Goal: Task Accomplishment & Management: Manage account settings

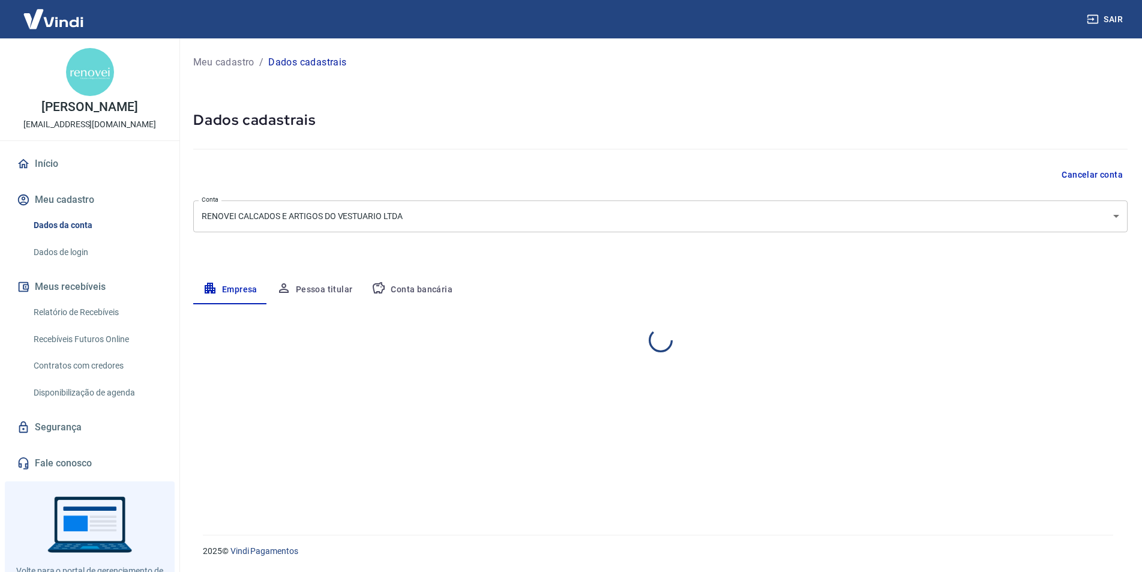
select select "SP"
select select "business"
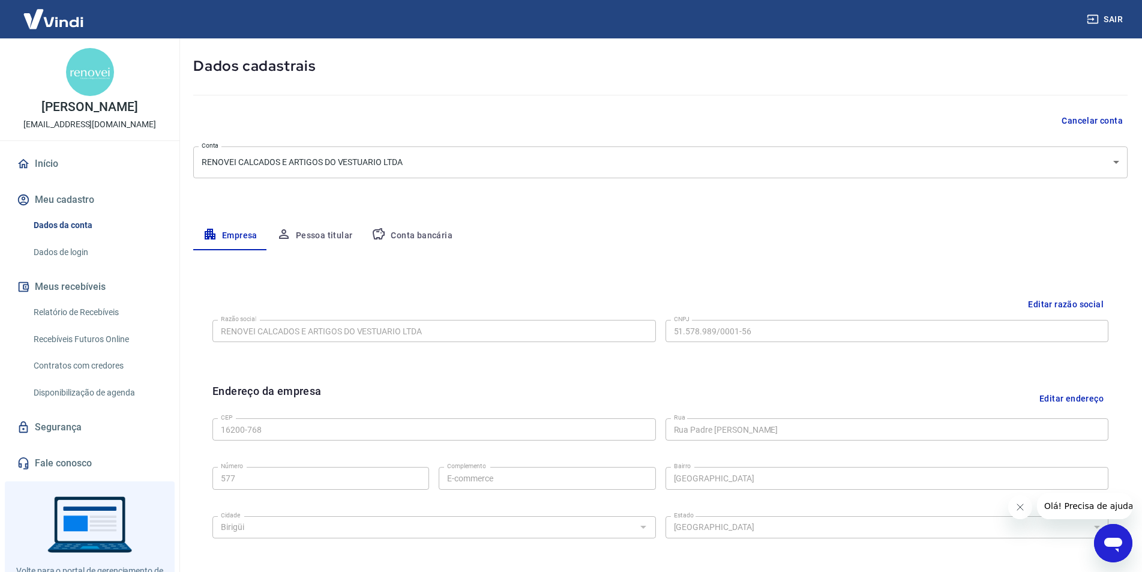
scroll to position [120, 0]
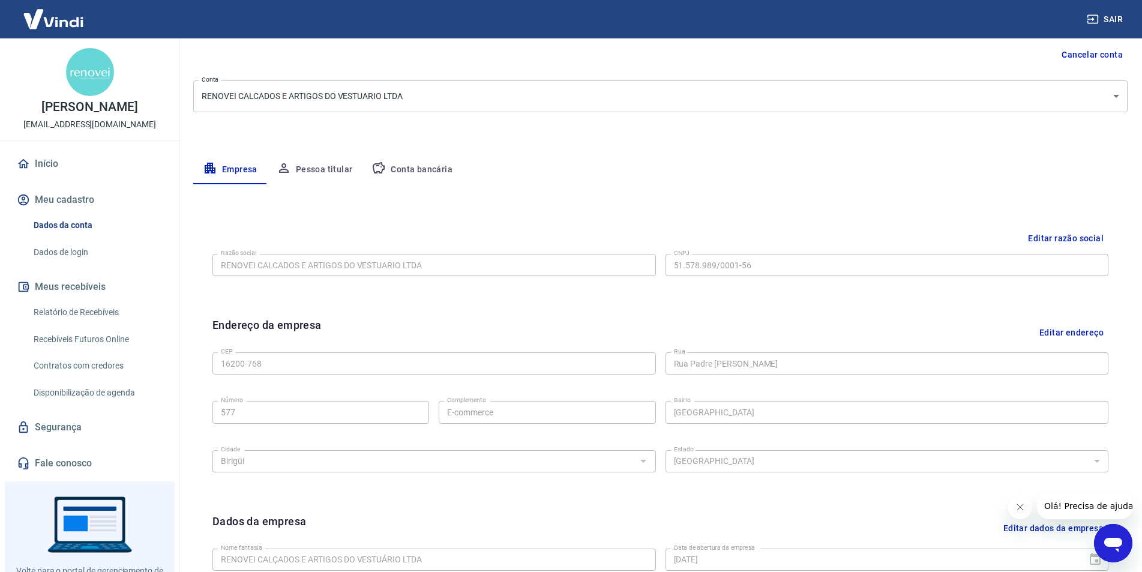
click at [1088, 331] on button "Editar endereço" at bounding box center [1071, 332] width 74 height 31
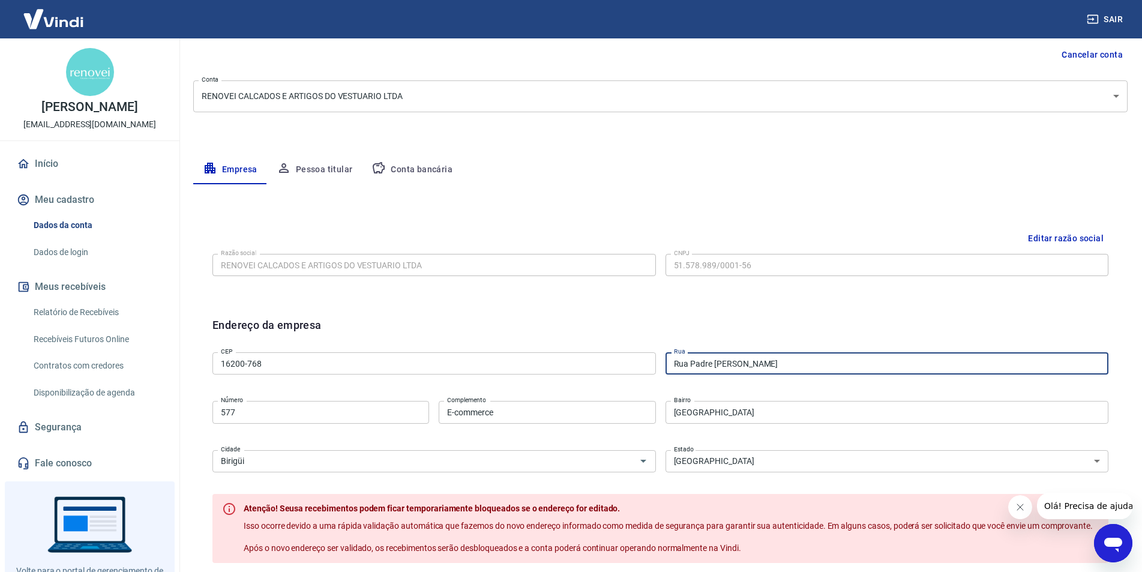
paste input "Ângela Castione Cortelazzi, Nº 14"
drag, startPoint x: 638, startPoint y: 362, endPoint x: 671, endPoint y: 437, distance: 81.7
click at [607, 368] on div "CEP 16200-768 CEP [GEOGRAPHIC_DATA] [GEOGRAPHIC_DATA] [GEOGRAPHIC_DATA] Número …" at bounding box center [660, 410] width 896 height 127
drag, startPoint x: 871, startPoint y: 362, endPoint x: 603, endPoint y: 380, distance: 268.7
click at [592, 368] on div "CEP 16200-768 CEP [STREET_ADDRESS] [GEOGRAPHIC_DATA] [GEOGRAPHIC_DATA] E-commer…" at bounding box center [660, 410] width 896 height 127
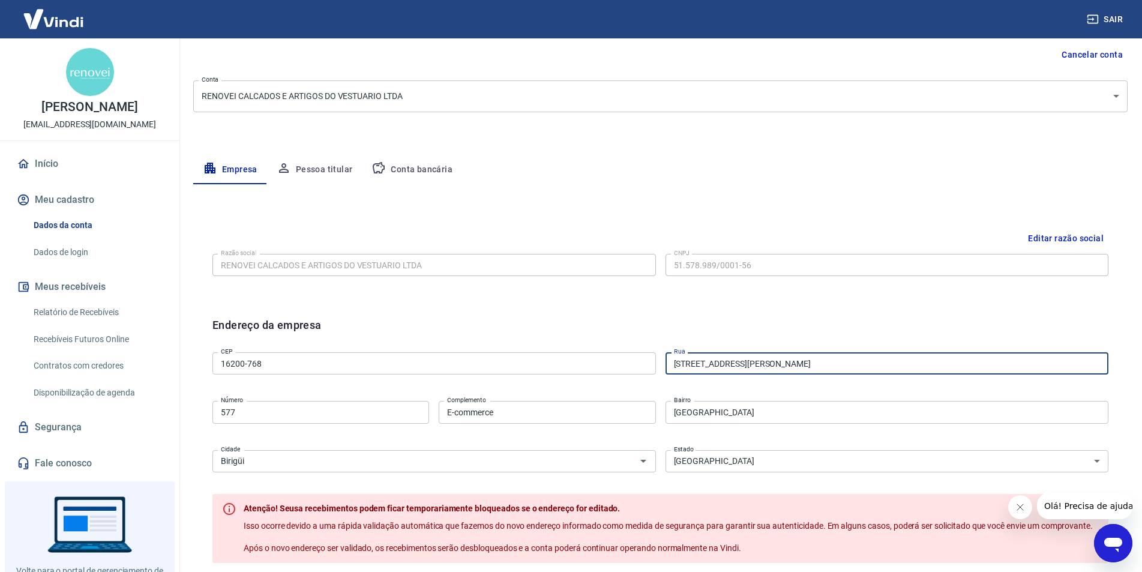
paste input "text"
drag, startPoint x: 792, startPoint y: 361, endPoint x: 840, endPoint y: 367, distance: 48.3
click at [840, 367] on input "[STREET_ADDRESS][PERSON_NAME]" at bounding box center [886, 363] width 443 height 22
type input "Rua [PERSON_NAME]"
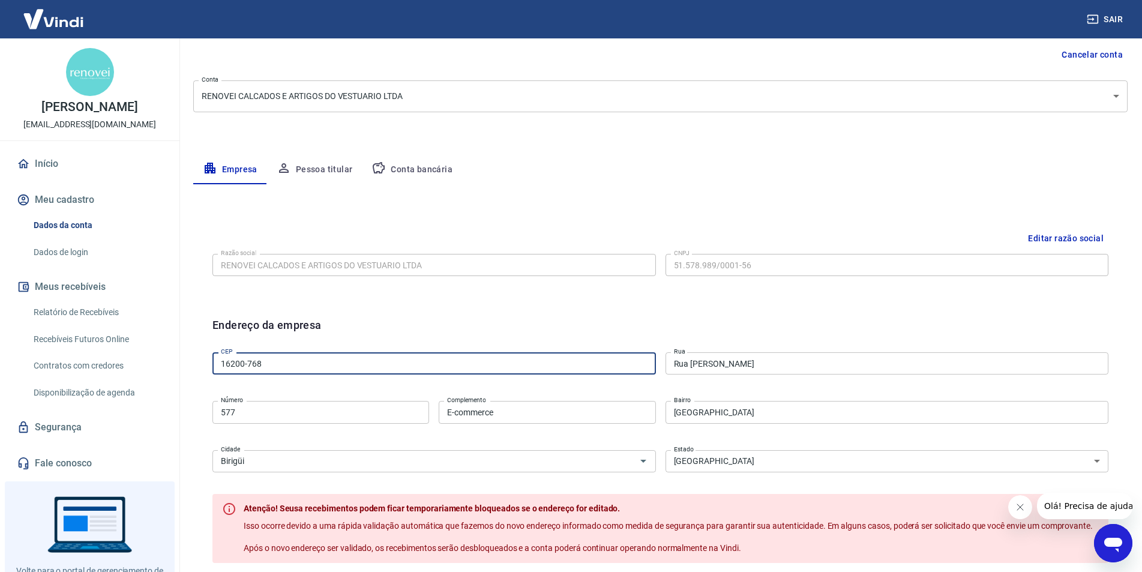
drag, startPoint x: 430, startPoint y: 359, endPoint x: 376, endPoint y: 369, distance: 55.5
click at [428, 359] on input "16200-768" at bounding box center [433, 363] width 443 height 22
paste input "text"
type input "16200-768"
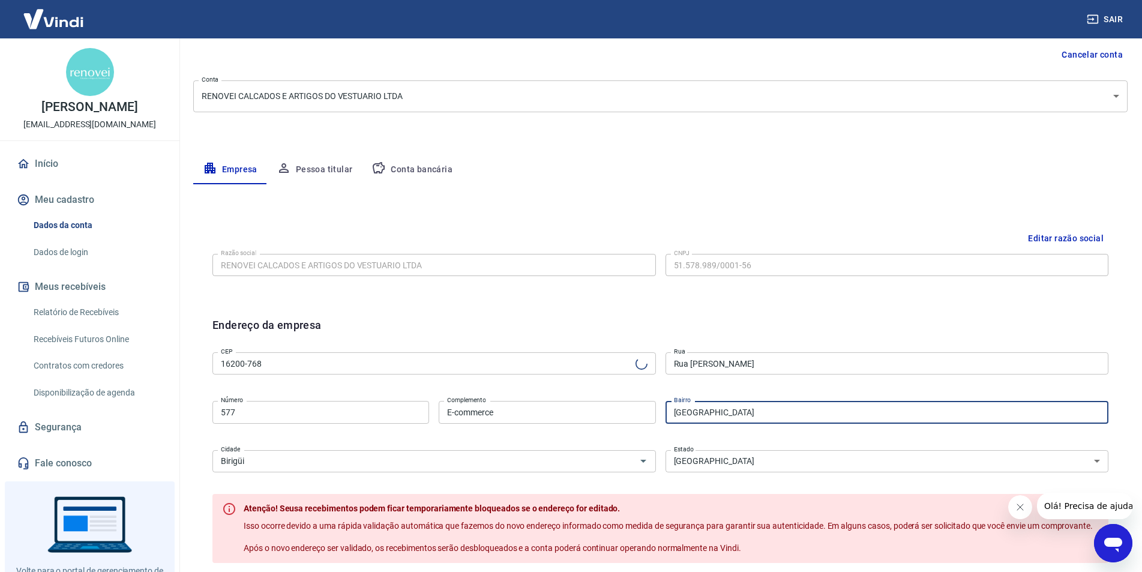
click at [830, 408] on input "[GEOGRAPHIC_DATA]" at bounding box center [886, 412] width 443 height 22
paste input "[STREET_ADDRESS][PERSON_NAME]"
type input "[GEOGRAPHIC_DATA] Ângela Castione Cortelazzi, Nº 14"
type input "Rua Padre [PERSON_NAME]"
type input "[GEOGRAPHIC_DATA]"
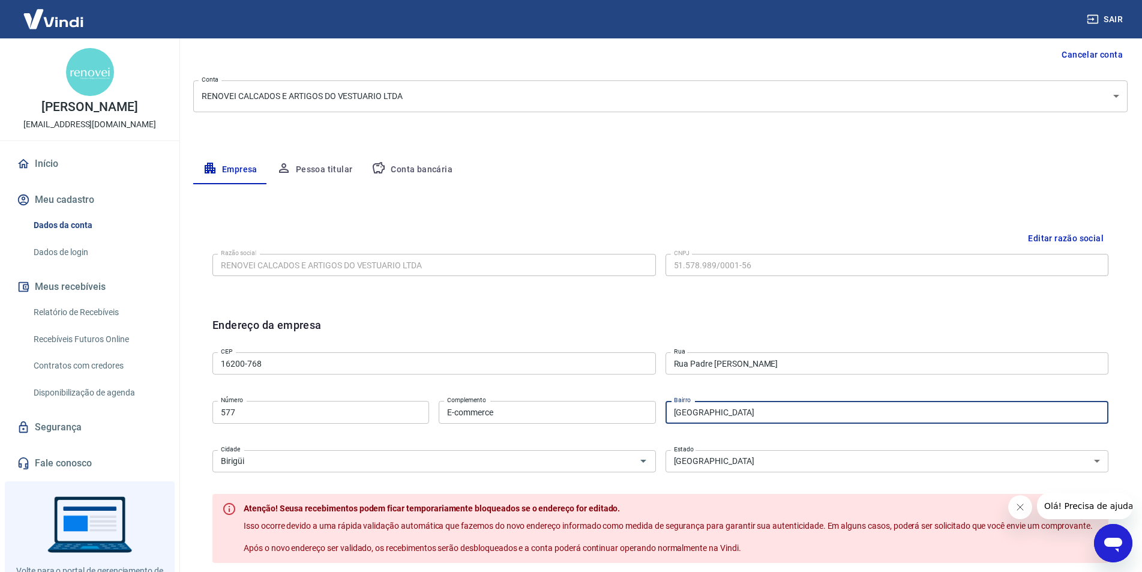
type input "Birigui"
drag, startPoint x: 805, startPoint y: 410, endPoint x: 612, endPoint y: 406, distance: 192.6
click at [612, 406] on div "CEP 16200-768 CEP [GEOGRAPHIC_DATA] [GEOGRAPHIC_DATA] [GEOGRAPHIC_DATA] Número …" at bounding box center [660, 410] width 896 height 127
paste input "[STREET_ADDRESS][PERSON_NAME]"
type input "[GEOGRAPHIC_DATA]"
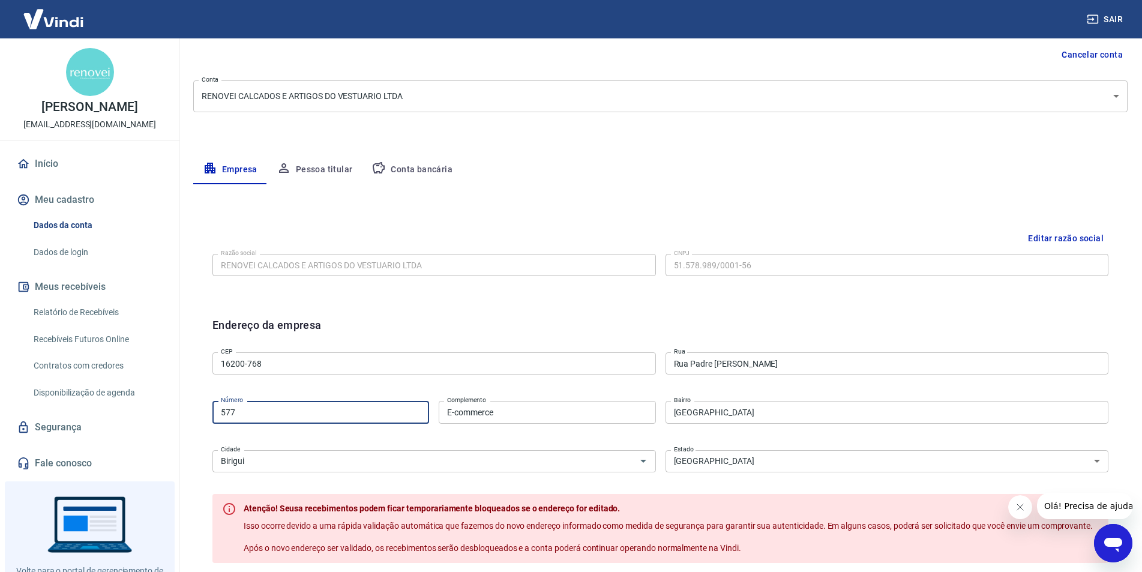
drag, startPoint x: 232, startPoint y: 413, endPoint x: 164, endPoint y: 417, distance: 67.3
click at [164, 417] on div "Sair [PERSON_NAME] [EMAIL_ADDRESS][DOMAIN_NAME] Início Meu cadastro Dados da co…" at bounding box center [571, 166] width 1142 height 572
type input "146"
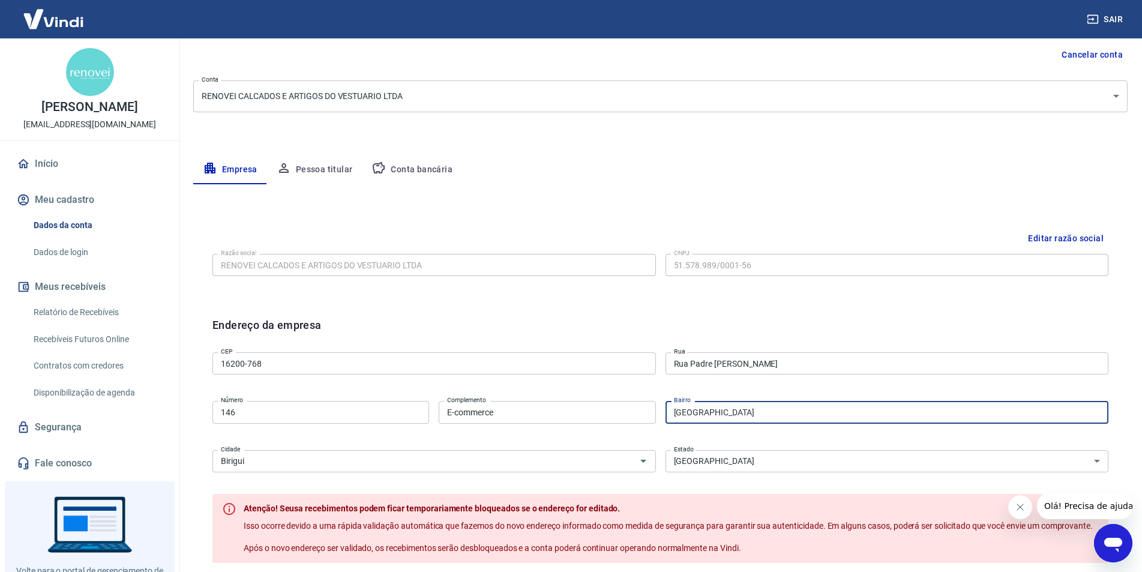
drag, startPoint x: 808, startPoint y: 410, endPoint x: 504, endPoint y: 397, distance: 304.4
click at [504, 397] on div "CEP 16200-768 CEP [GEOGRAPHIC_DATA] [GEOGRAPHIC_DATA] [GEOGRAPHIC_DATA] Número …" at bounding box center [660, 410] width 896 height 127
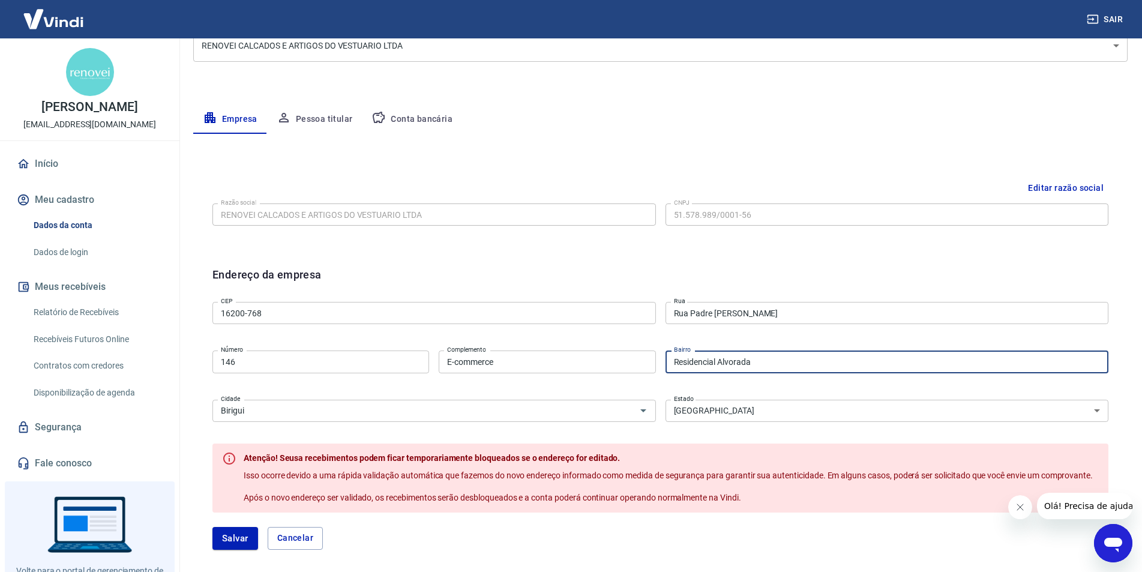
scroll to position [240, 0]
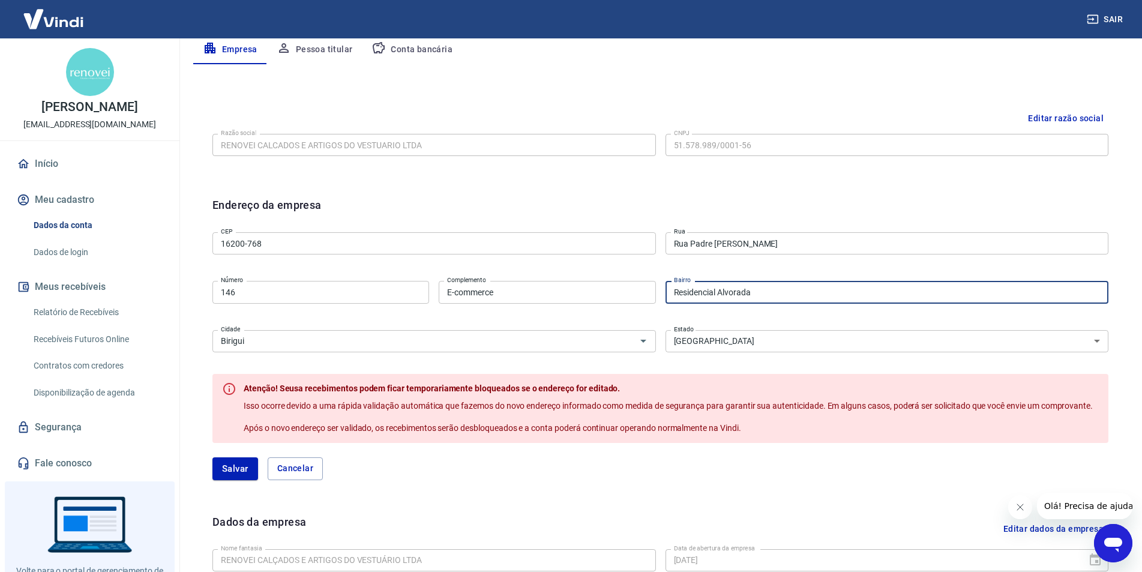
drag, startPoint x: 275, startPoint y: 243, endPoint x: 193, endPoint y: 239, distance: 81.7
click at [191, 239] on div "Meu cadastro / Dados cadastrais Dados cadastrais Cancelar conta Conta RENOVEI C…" at bounding box center [660, 246] width 963 height 896
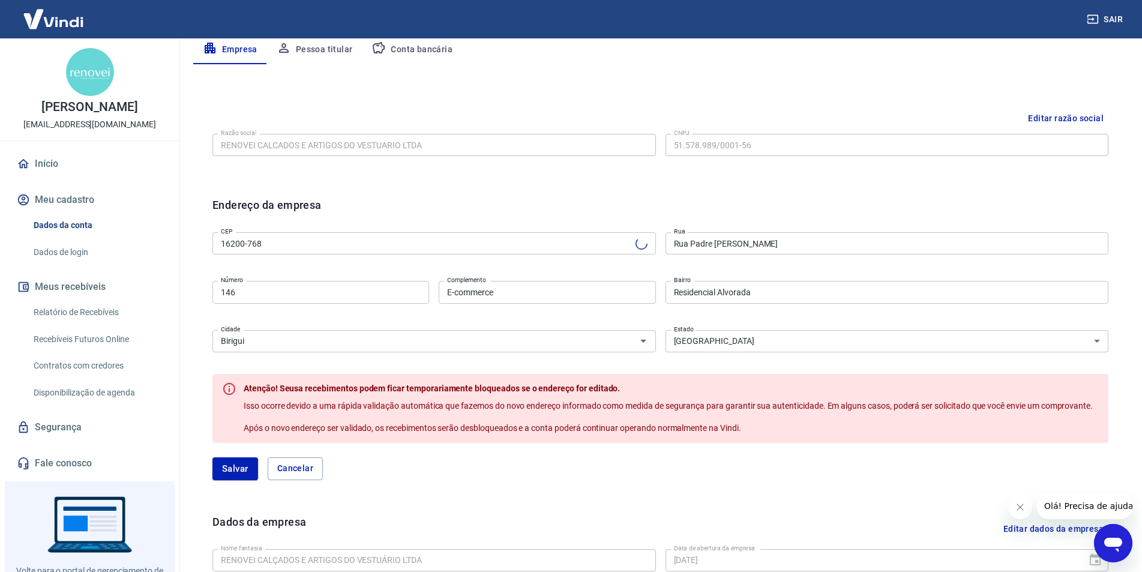
type input "[GEOGRAPHIC_DATA]"
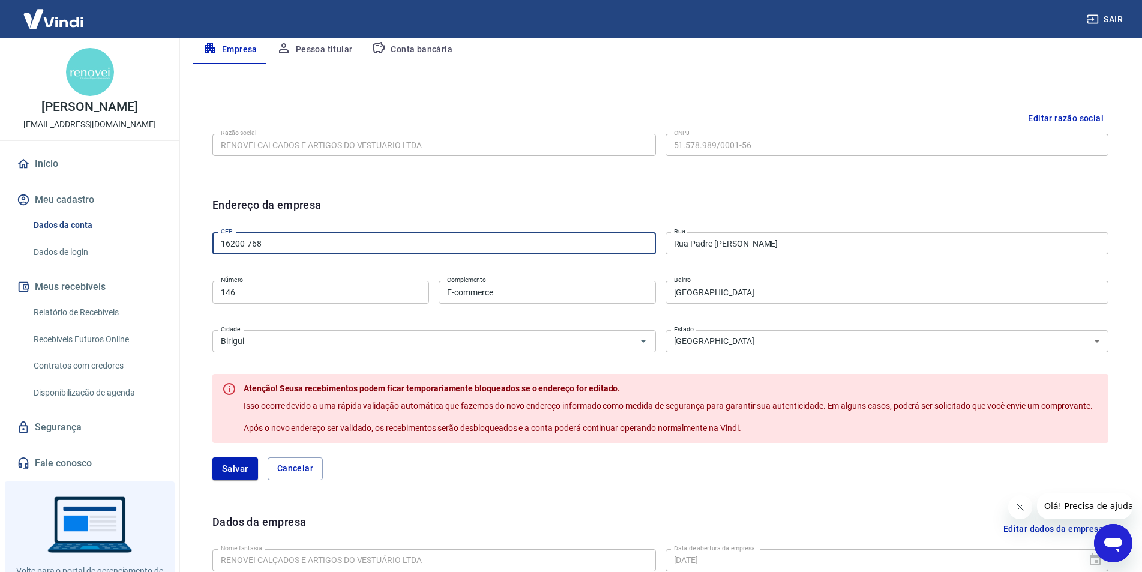
paste input "4-149"
type input "16204-149"
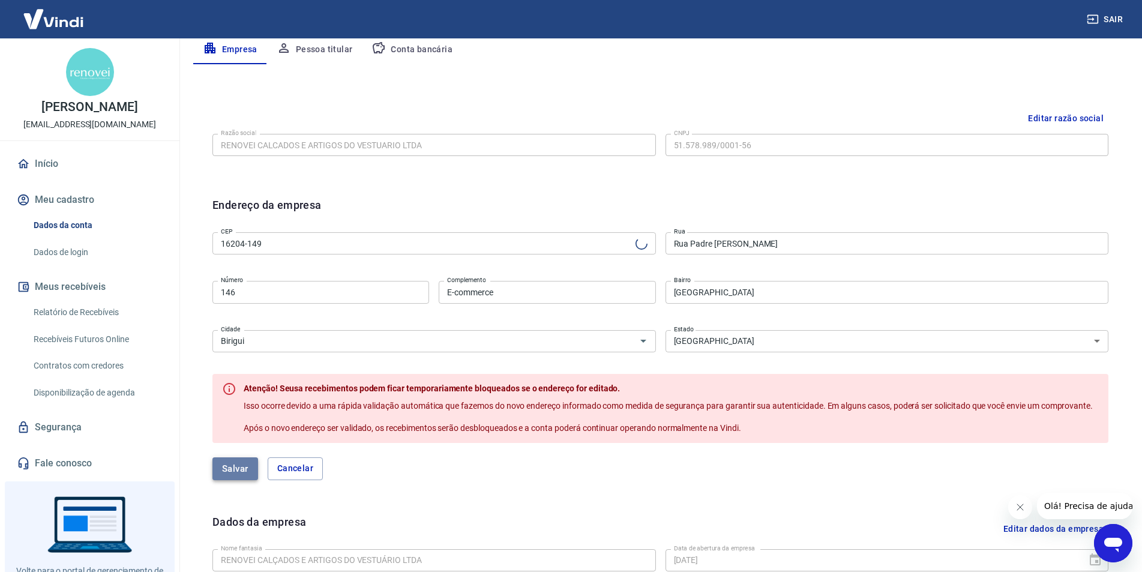
click at [236, 467] on button "Salvar" at bounding box center [235, 468] width 46 height 23
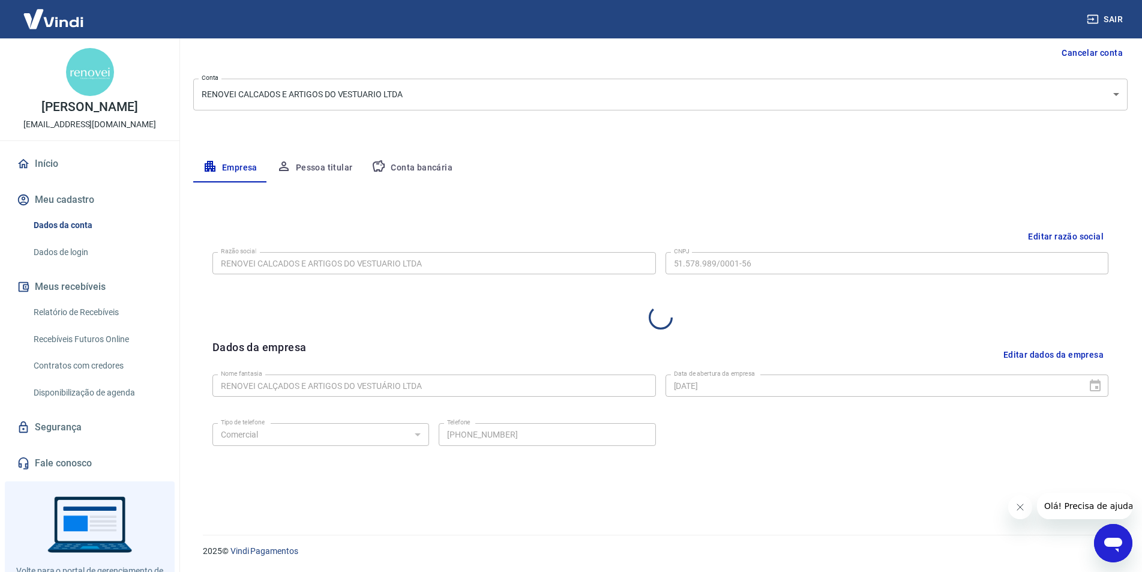
select select "SP"
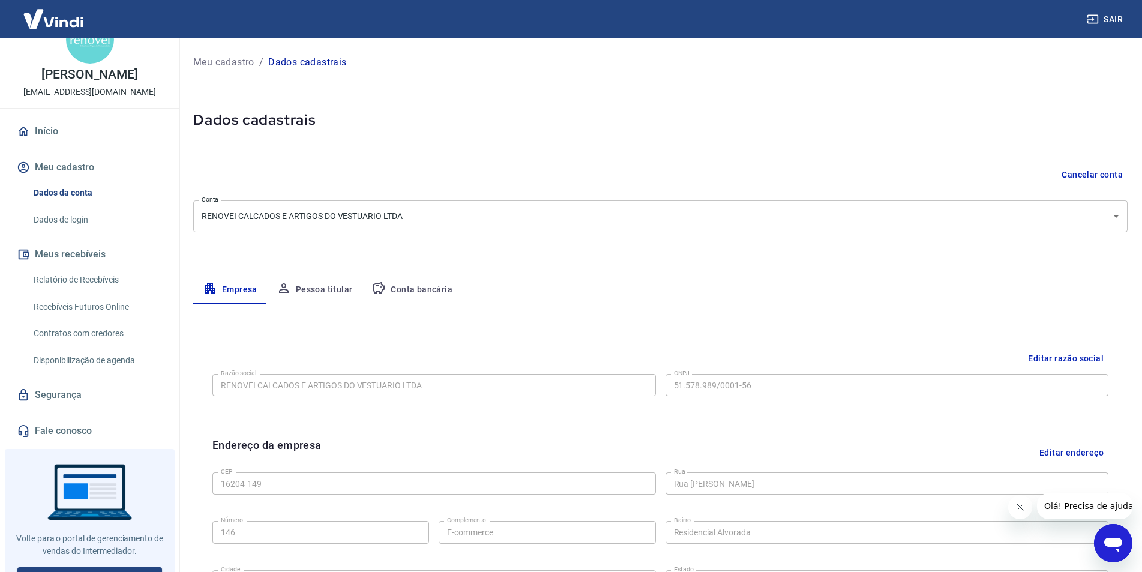
scroll to position [49, 0]
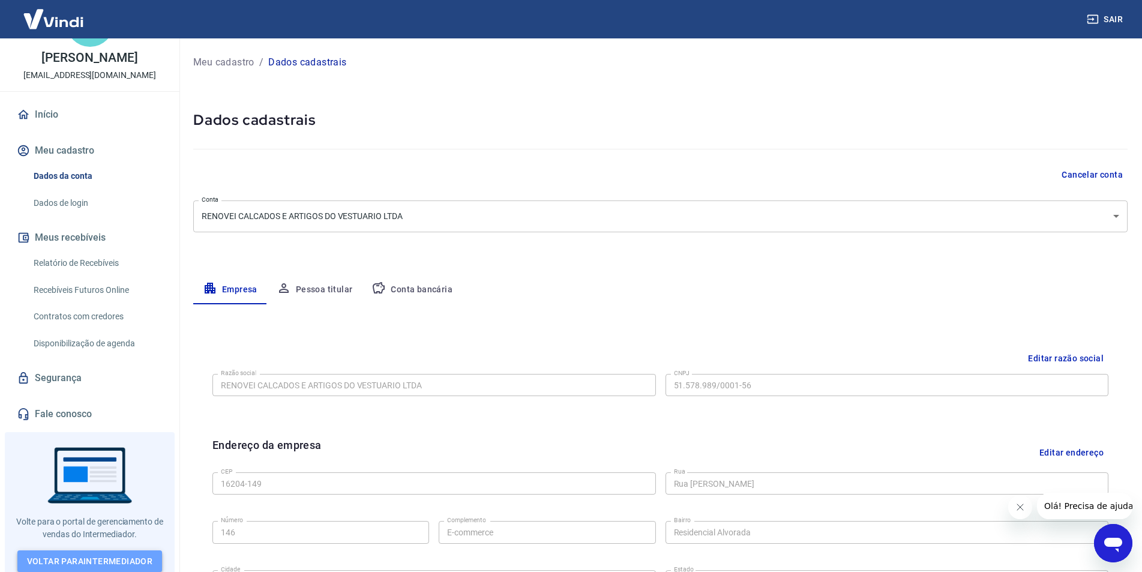
click at [103, 557] on link "Voltar para Intermediador" at bounding box center [89, 561] width 145 height 22
